Goal: Transaction & Acquisition: Purchase product/service

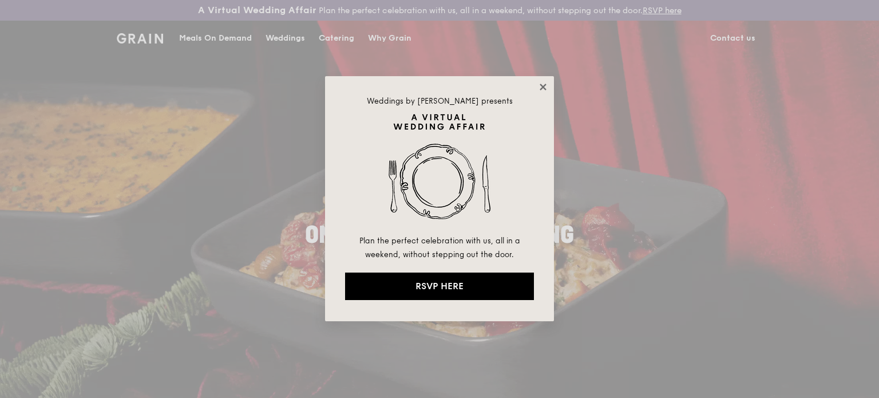
click at [547, 88] on icon at bounding box center [543, 87] width 10 height 10
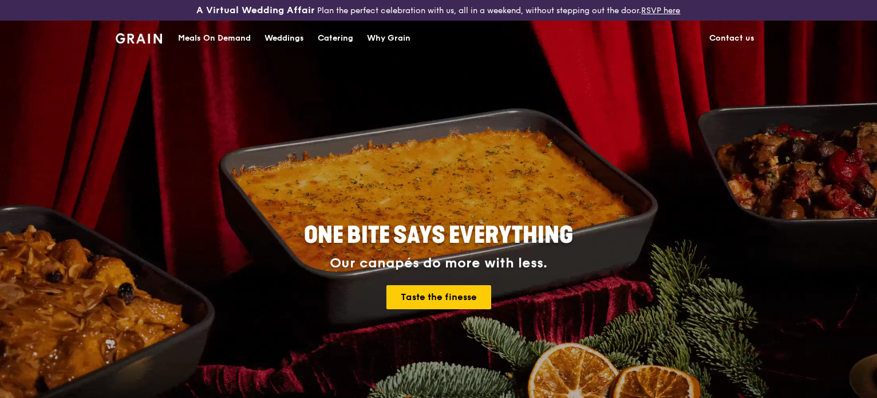
click at [220, 36] on div "Meals On Demand" at bounding box center [214, 38] width 73 height 34
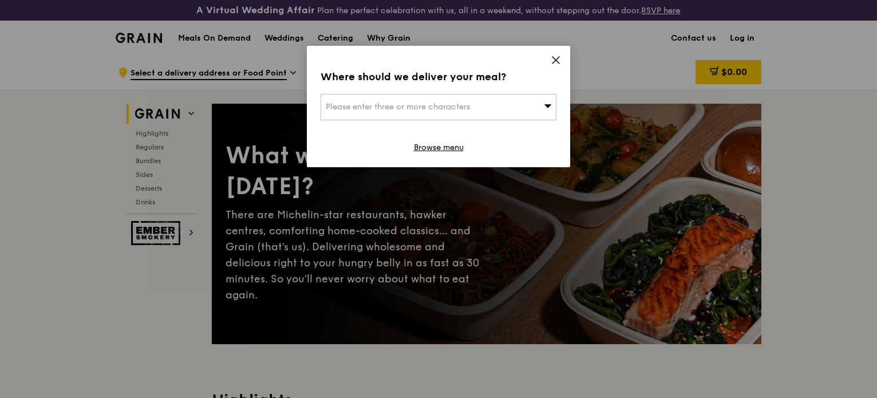
click at [557, 59] on icon at bounding box center [556, 60] width 7 height 7
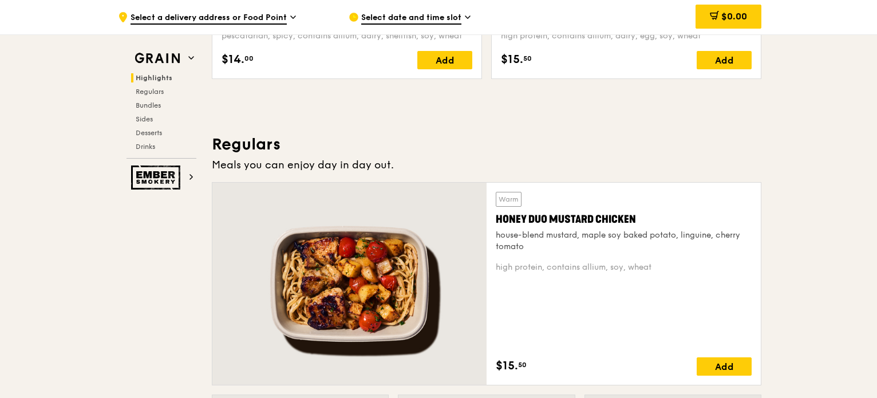
scroll to position [744, 0]
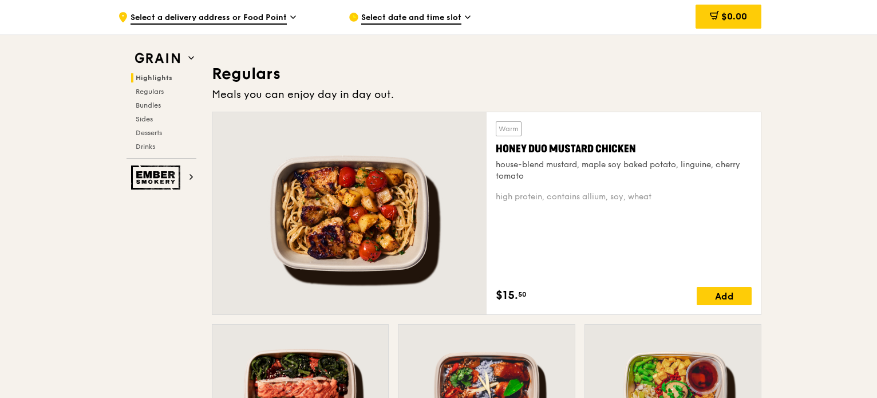
click at [145, 96] on div "Highlights Regulars Bundles Sides Desserts Drinks" at bounding box center [162, 112] width 70 height 78
click at [160, 94] on span "Regulars" at bounding box center [151, 92] width 30 height 8
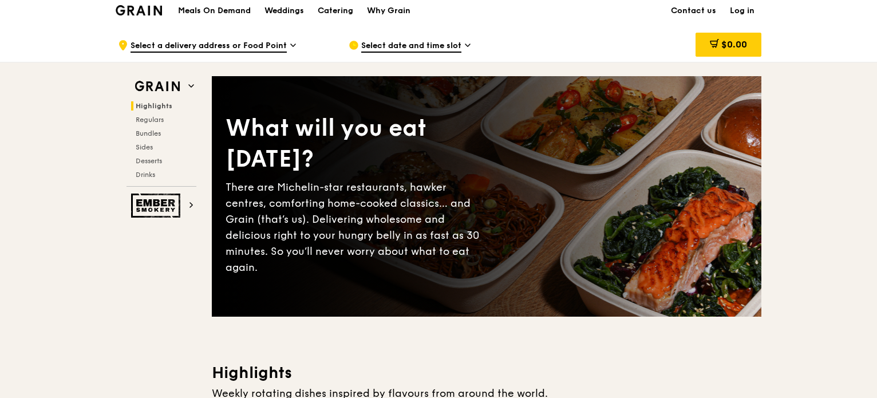
scroll to position [0, 0]
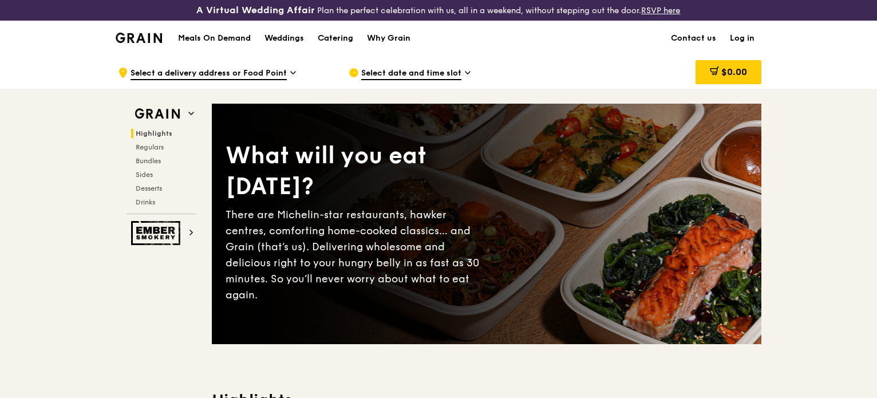
click at [220, 39] on h1 "Meals On Demand" at bounding box center [214, 38] width 73 height 11
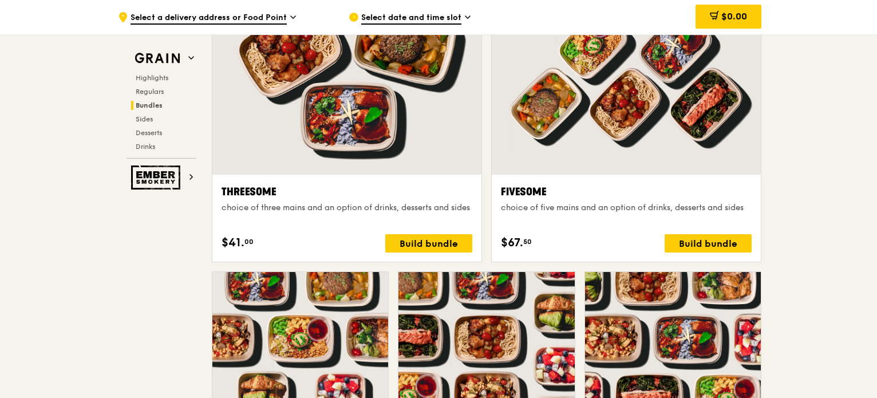
scroll to position [1890, 0]
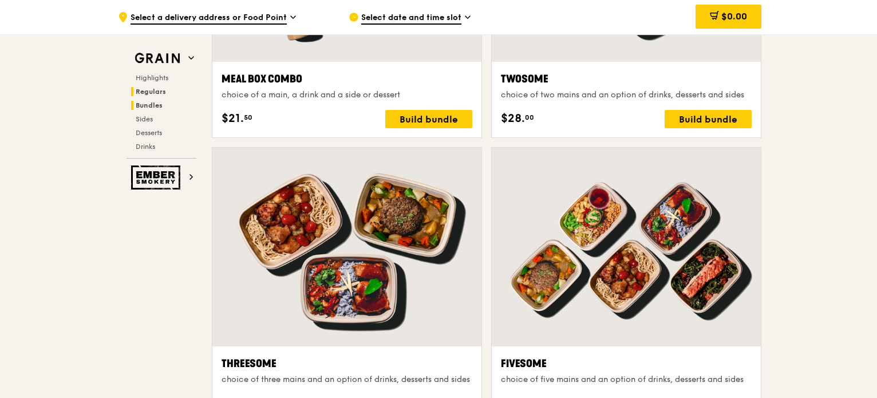
click at [155, 89] on span "Regulars" at bounding box center [151, 92] width 30 height 8
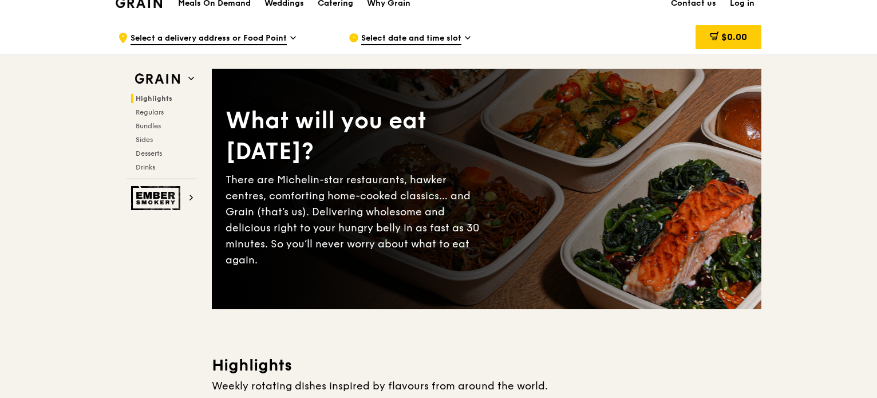
scroll to position [0, 0]
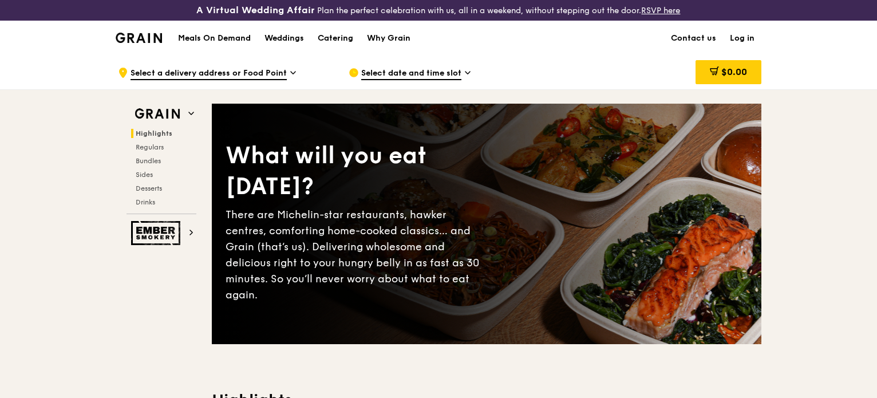
click at [224, 42] on h1 "Meals On Demand" at bounding box center [214, 38] width 73 height 11
click at [220, 36] on h1 "Meals On Demand" at bounding box center [214, 38] width 73 height 11
click at [220, 39] on h1 "Meals On Demand" at bounding box center [214, 38] width 73 height 11
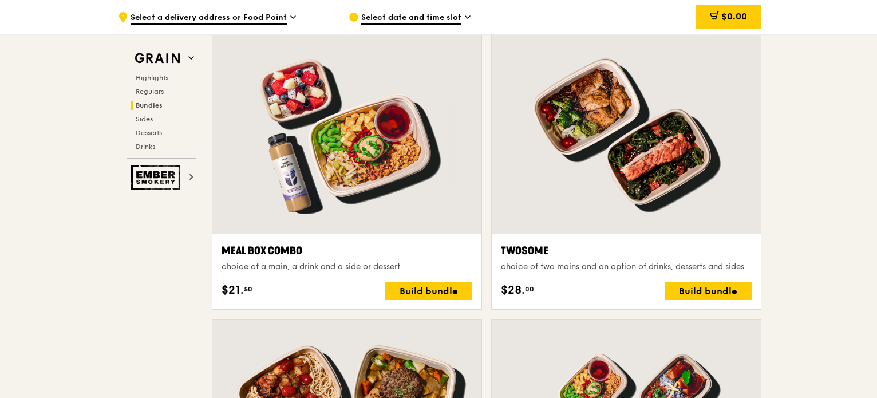
scroll to position [1775, 0]
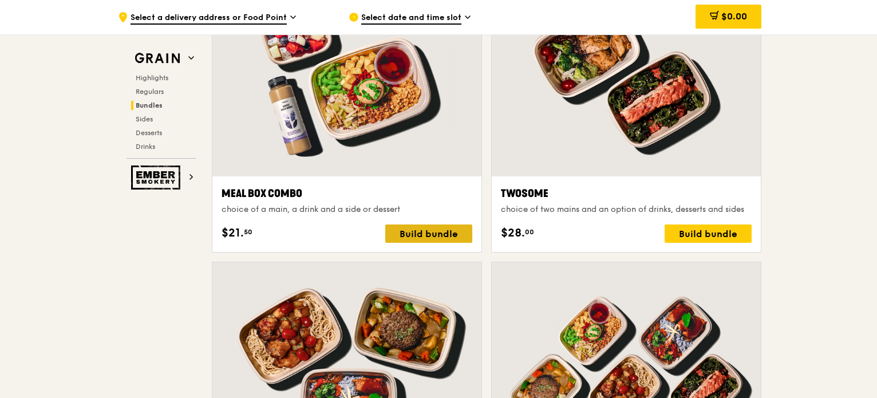
click at [419, 233] on div "Build bundle" at bounding box center [428, 233] width 87 height 18
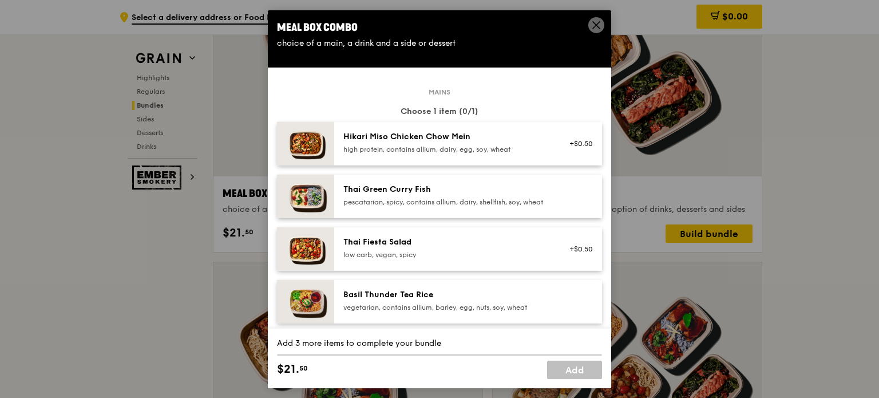
click at [590, 26] on span at bounding box center [597, 25] width 16 height 16
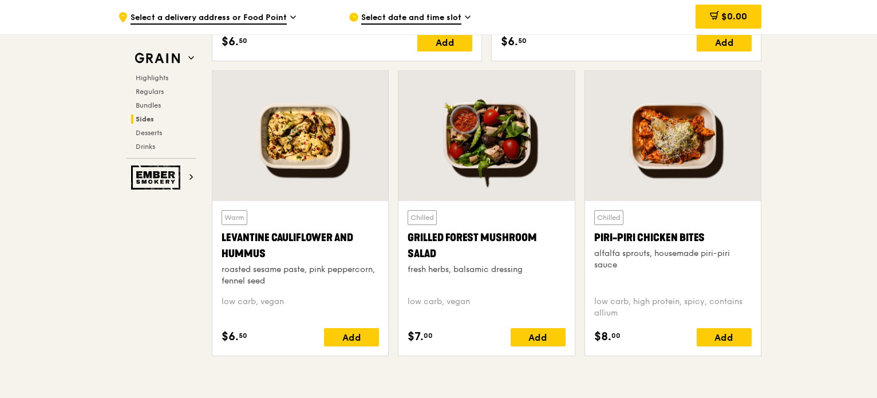
scroll to position [2806, 0]
